Goal: Information Seeking & Learning: Learn about a topic

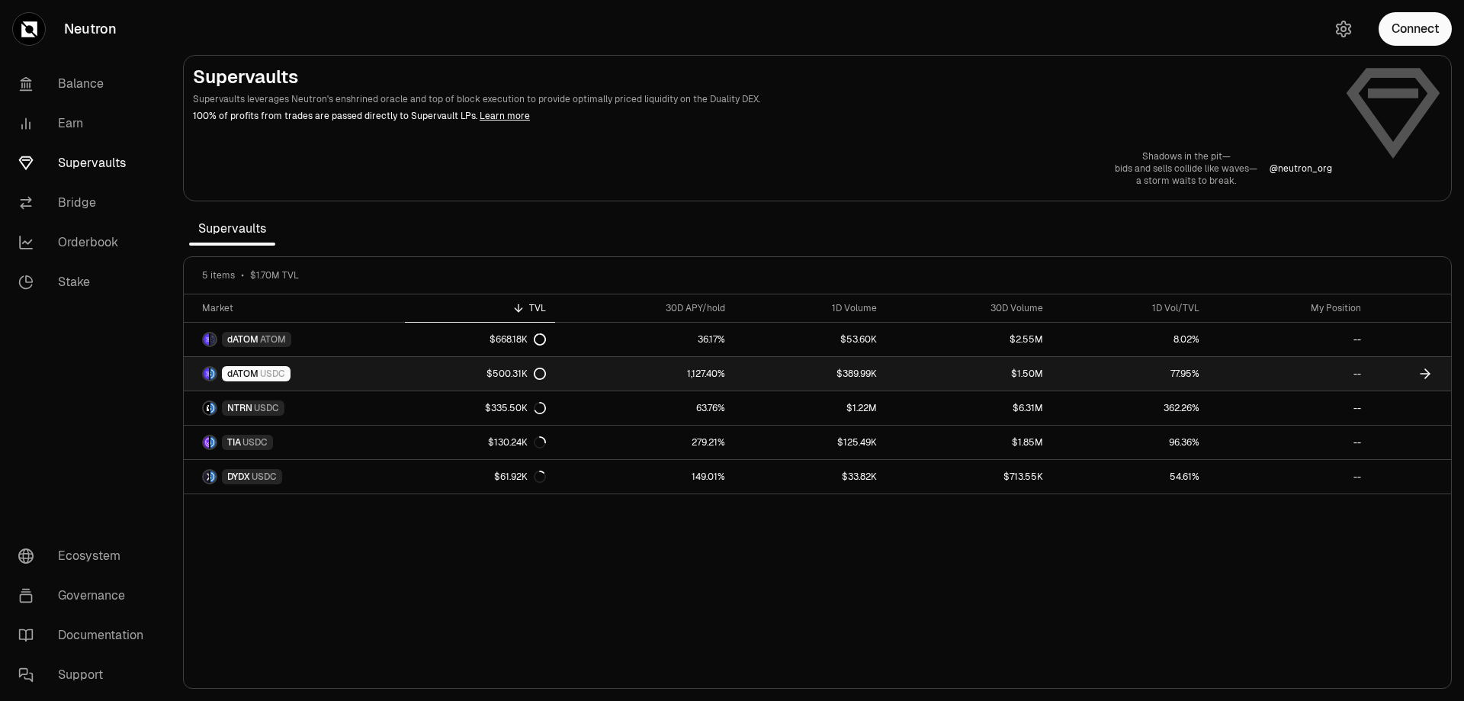
click at [261, 374] on span "USDC" at bounding box center [272, 374] width 25 height 12
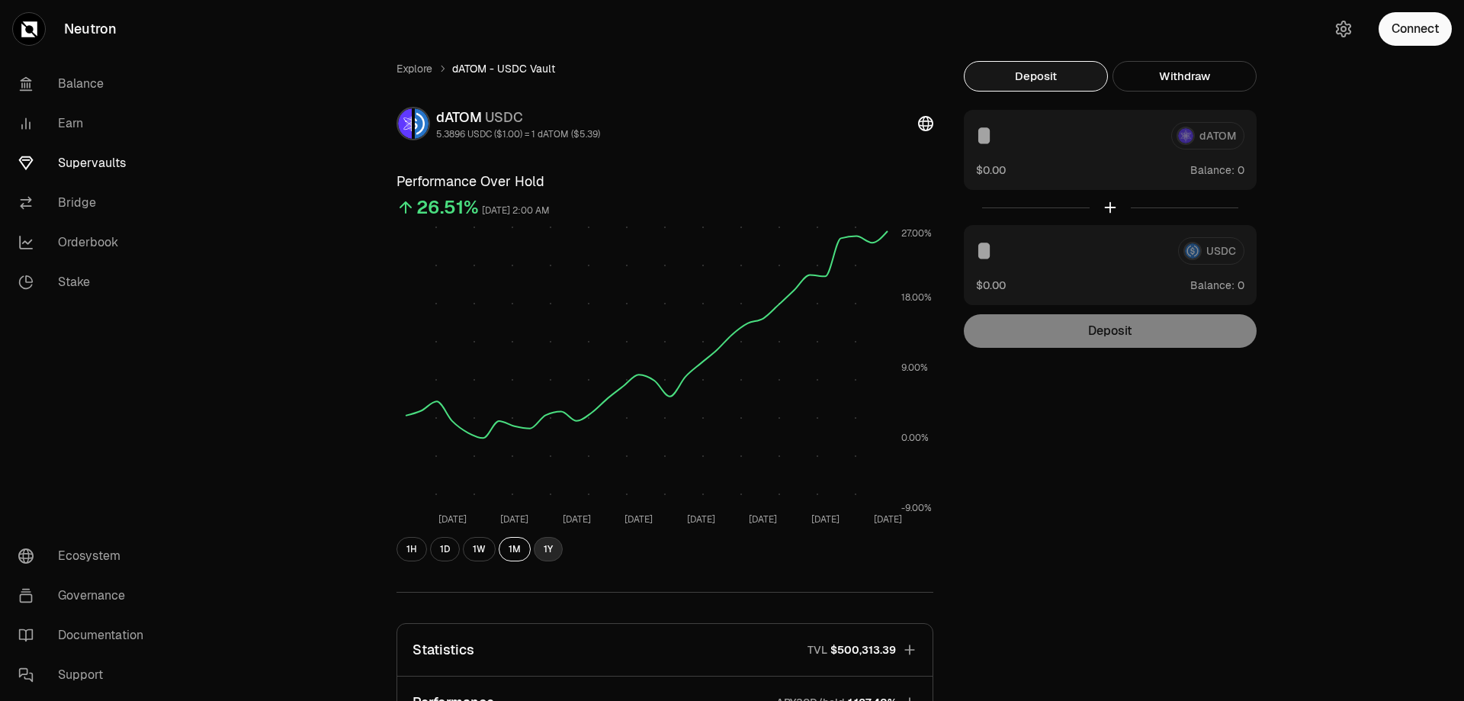
click at [548, 556] on button "1Y" at bounding box center [548, 549] width 29 height 24
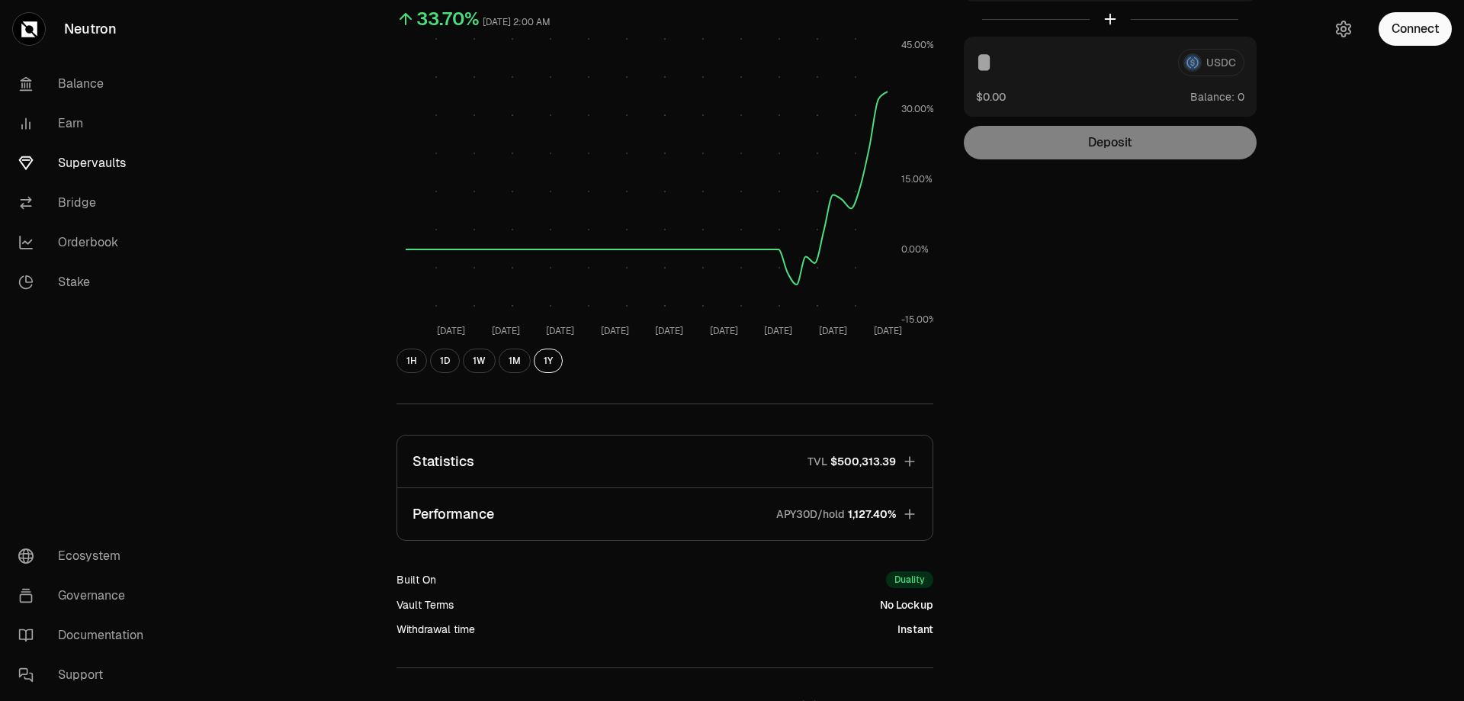
scroll to position [229, 0]
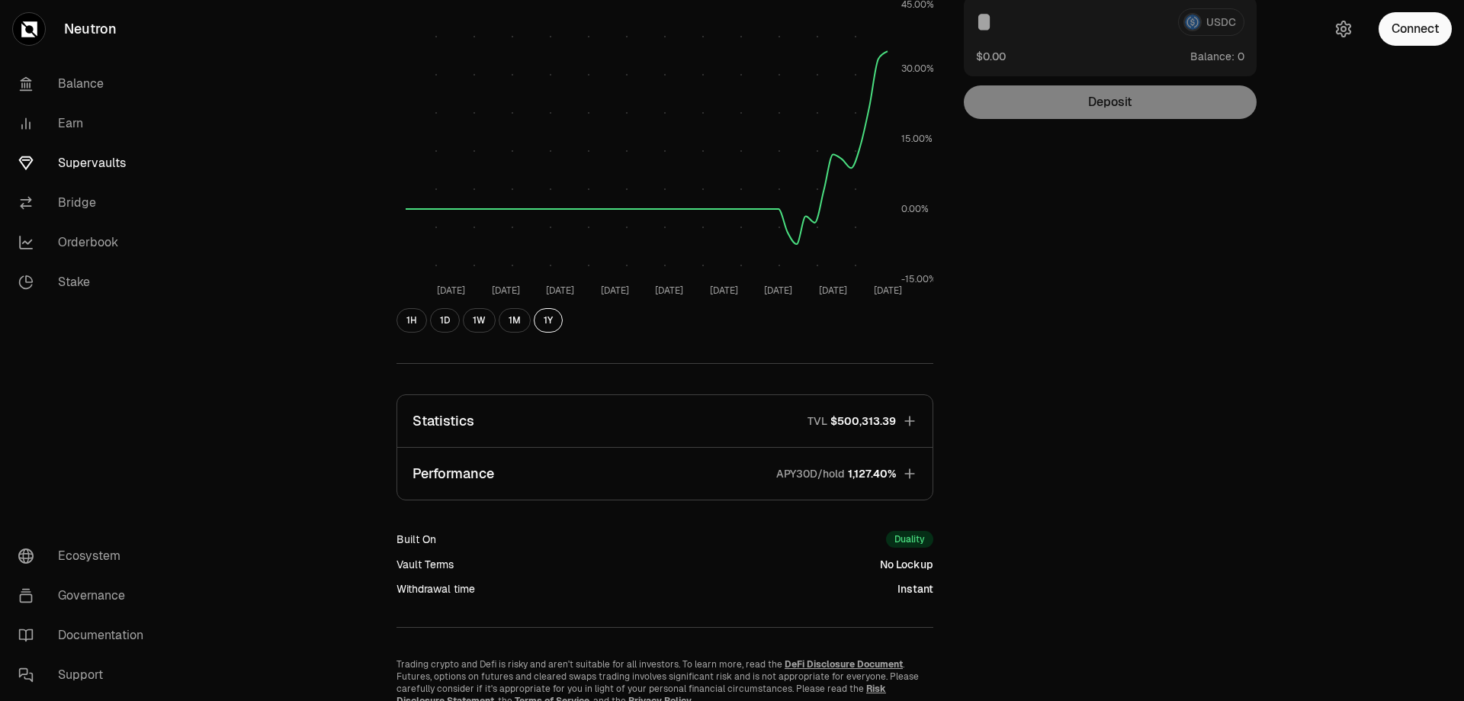
click at [911, 472] on icon "button" at bounding box center [909, 473] width 15 height 15
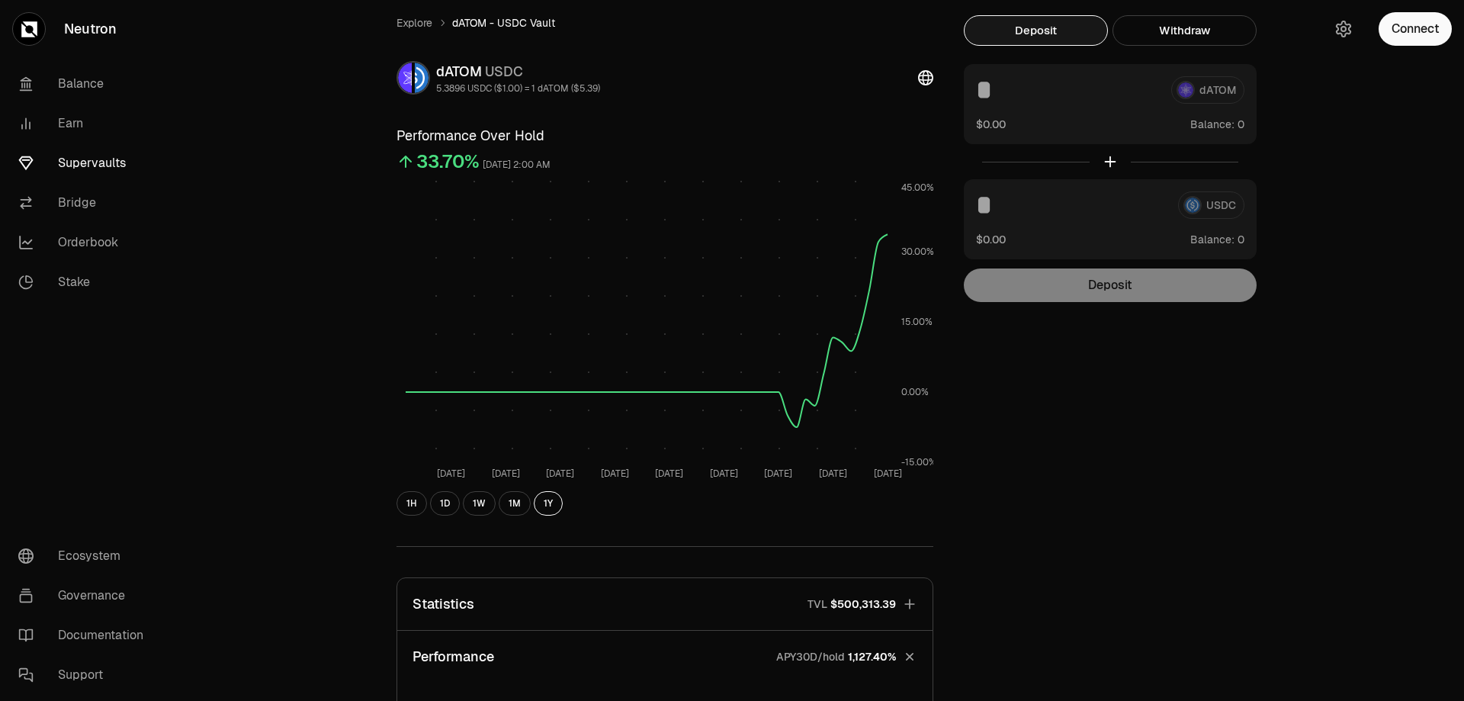
scroll to position [0, 0]
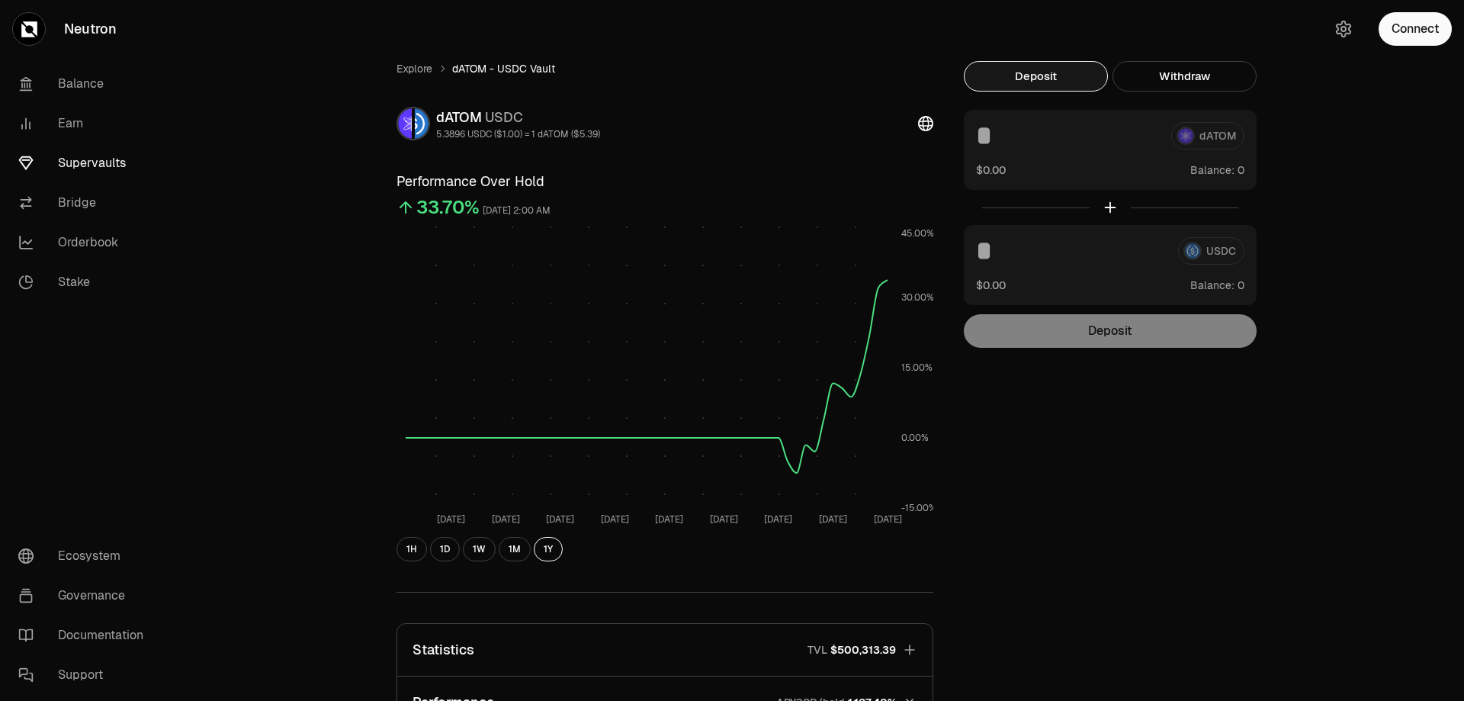
click at [92, 161] on link "Supervaults" at bounding box center [85, 163] width 159 height 40
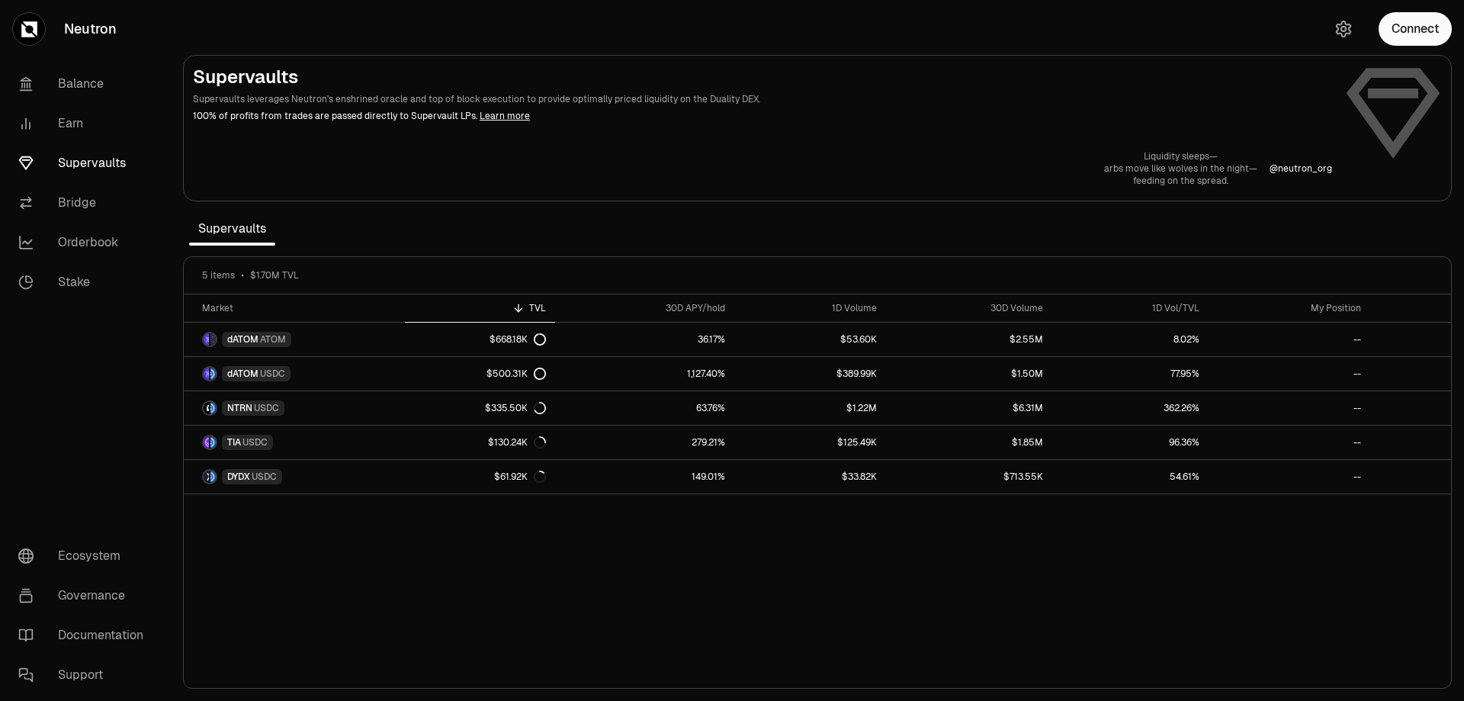
click at [494, 114] on link "Learn more" at bounding box center [505, 116] width 50 height 12
